Goal: Navigation & Orientation: Find specific page/section

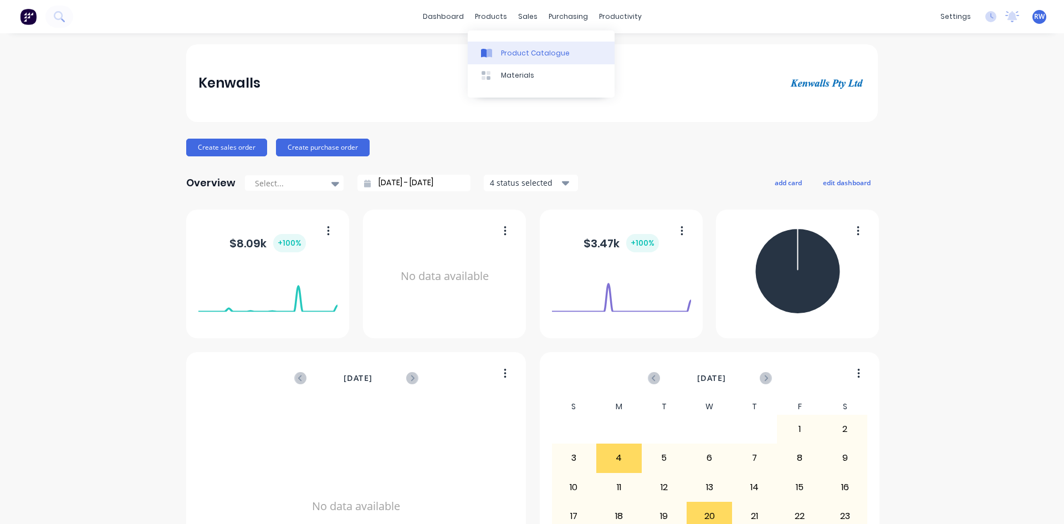
click at [517, 51] on div "Product Catalogue" at bounding box center [535, 53] width 69 height 10
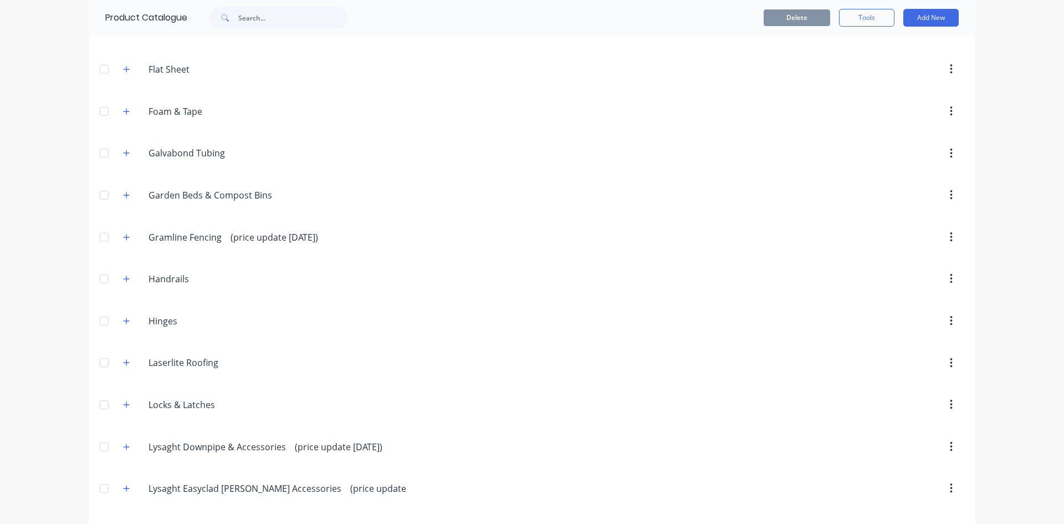
scroll to position [1220, 0]
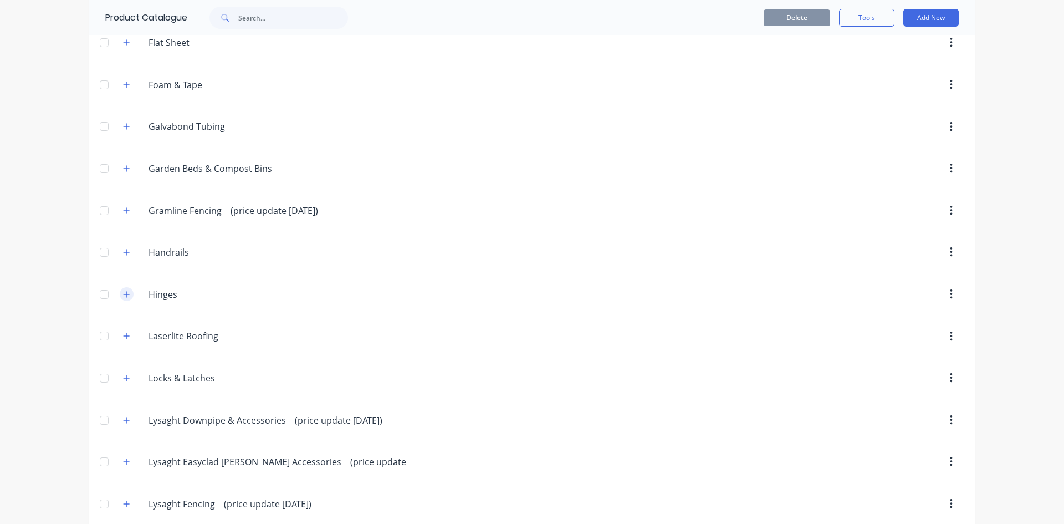
click at [124, 290] on icon "button" at bounding box center [126, 294] width 7 height 8
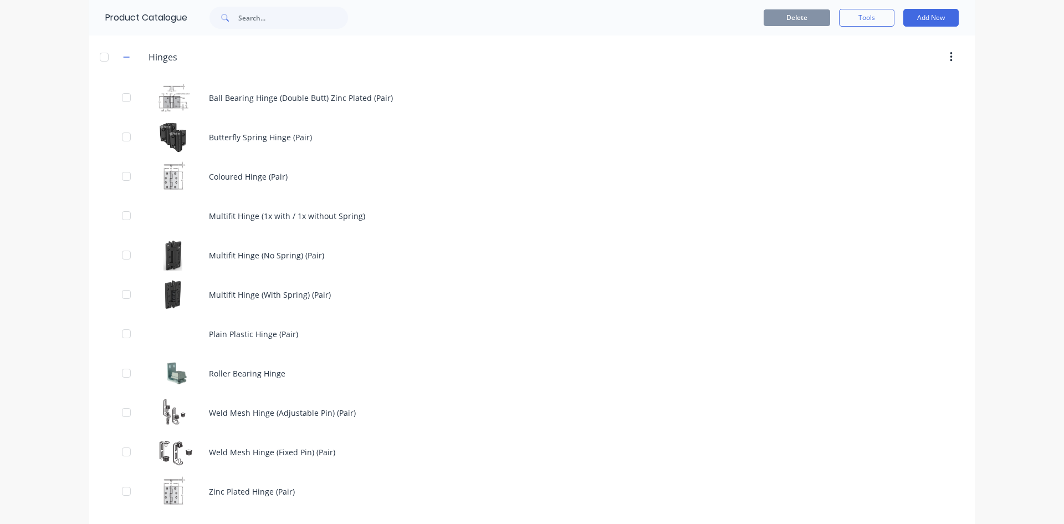
scroll to position [1497, 0]
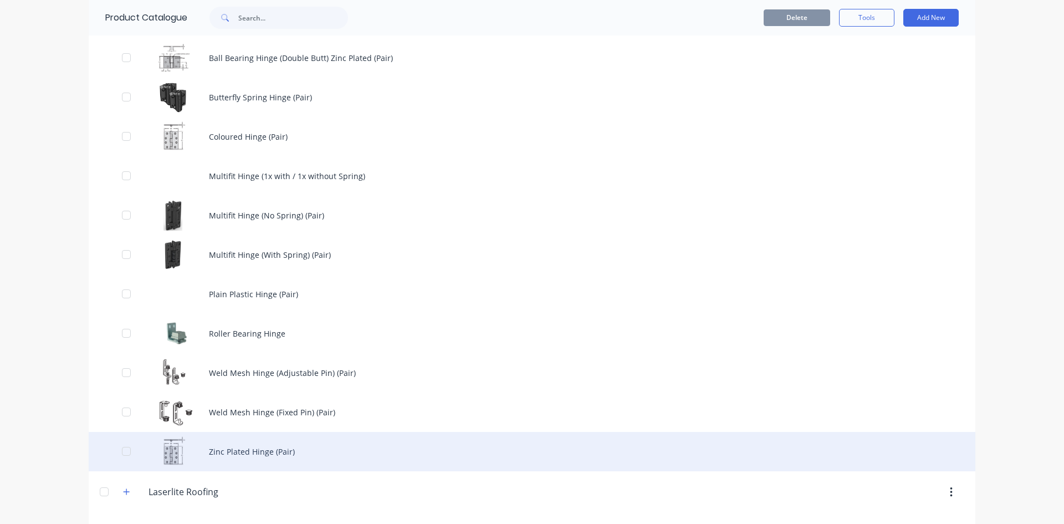
click at [247, 441] on div "Zinc Plated Hinge (Pair)" at bounding box center [532, 451] width 887 height 39
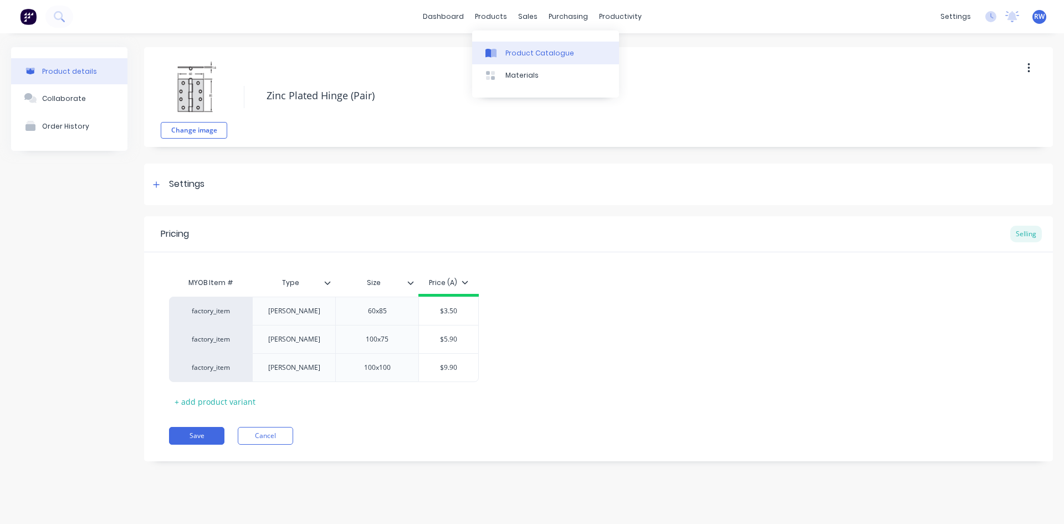
click at [512, 52] on div "Product Catalogue" at bounding box center [540, 53] width 69 height 10
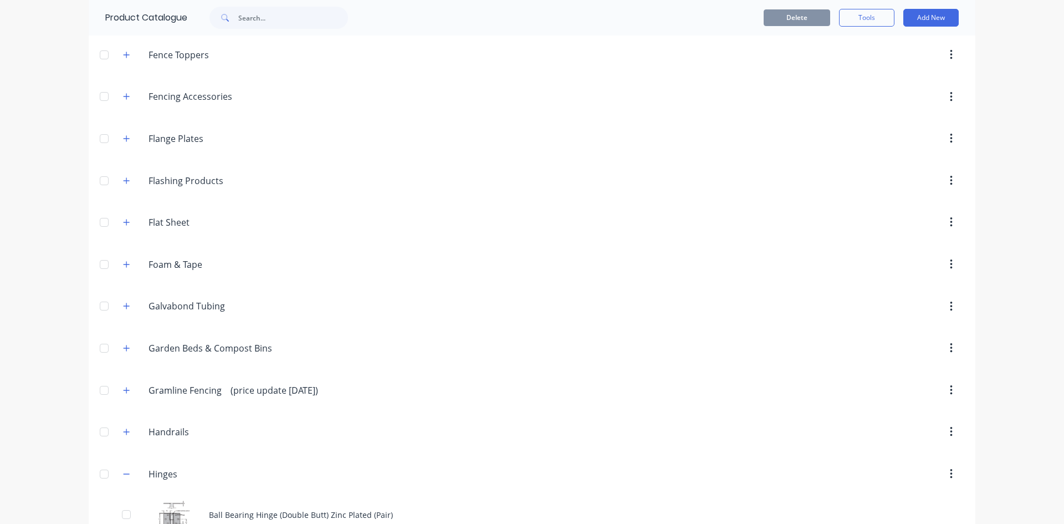
scroll to position [1109, 0]
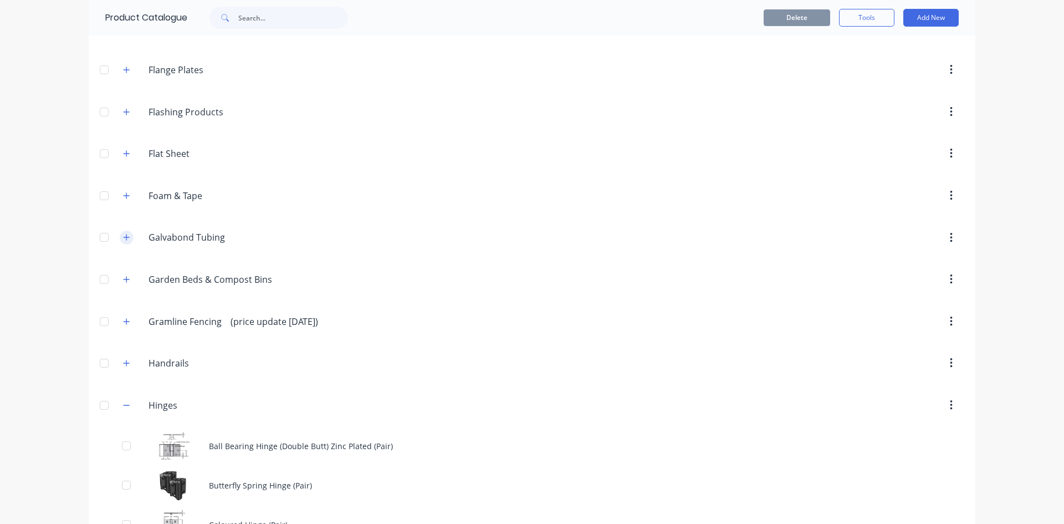
click at [123, 241] on icon "button" at bounding box center [126, 237] width 7 height 8
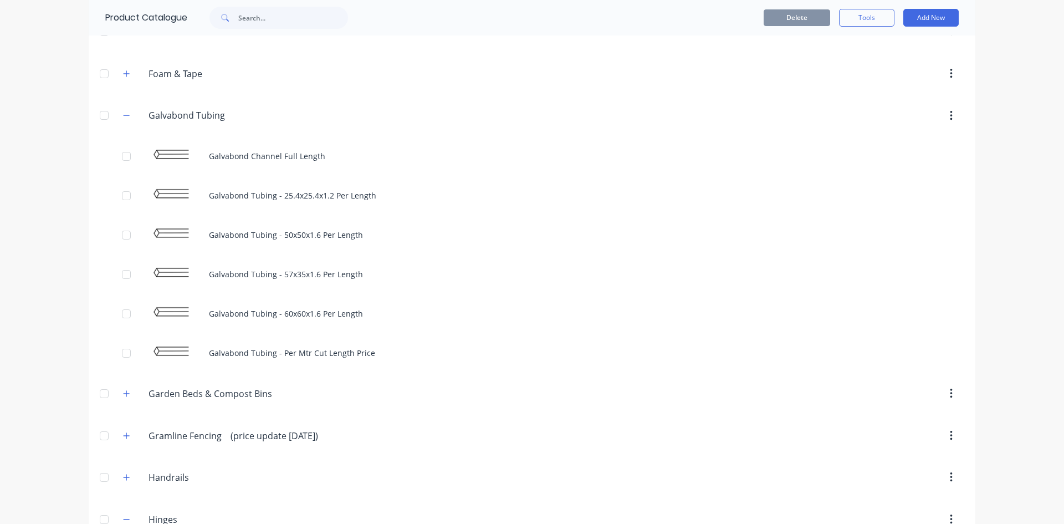
scroll to position [1275, 0]
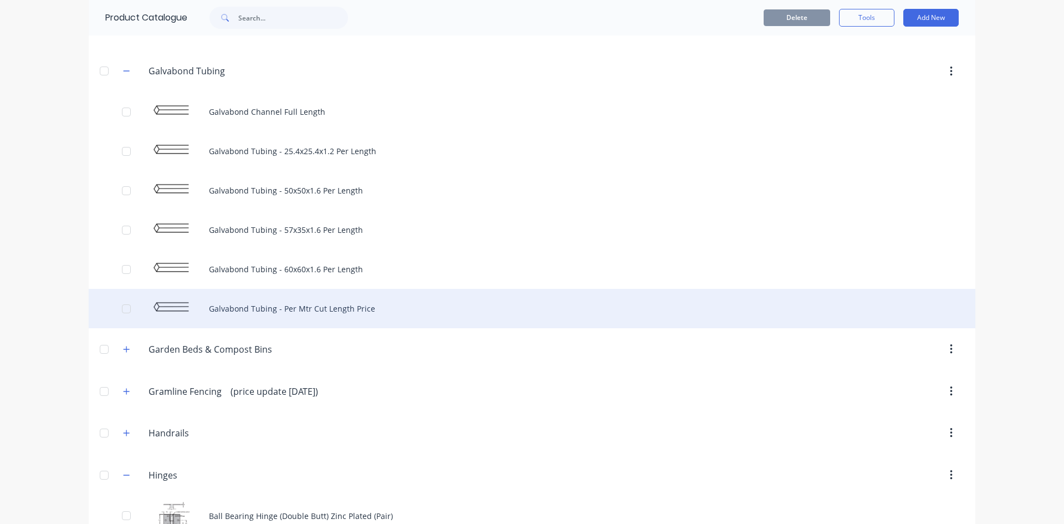
click at [360, 305] on div "Galvabond Tubing - Per Mtr Cut Length Price" at bounding box center [532, 308] width 887 height 39
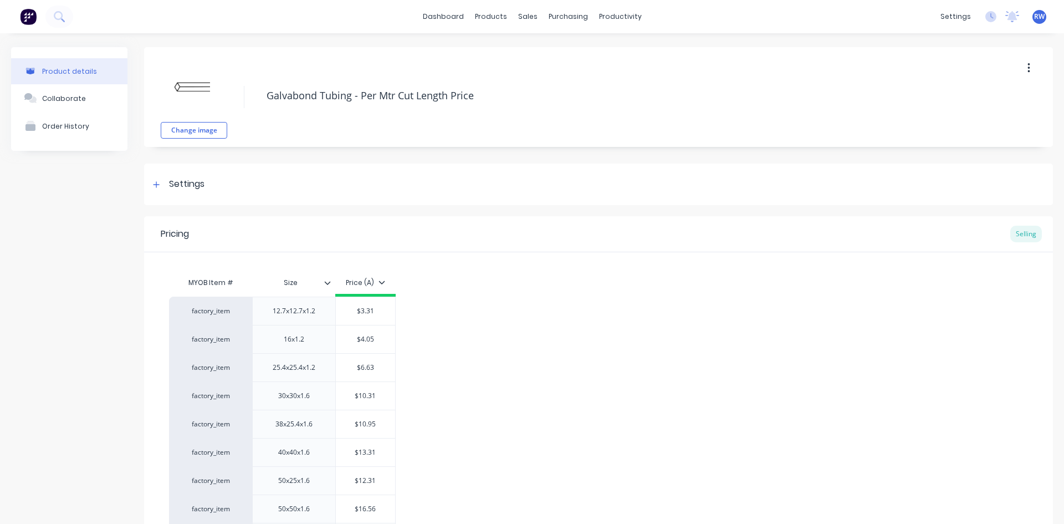
type textarea "x"
